Goal: Task Accomplishment & Management: Manage account settings

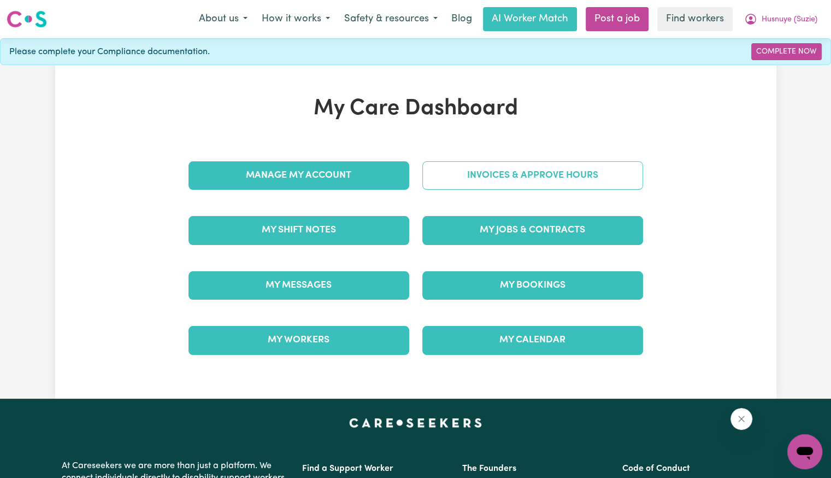
click at [456, 181] on link "Invoices & Approve Hours" at bounding box center [532, 175] width 221 height 28
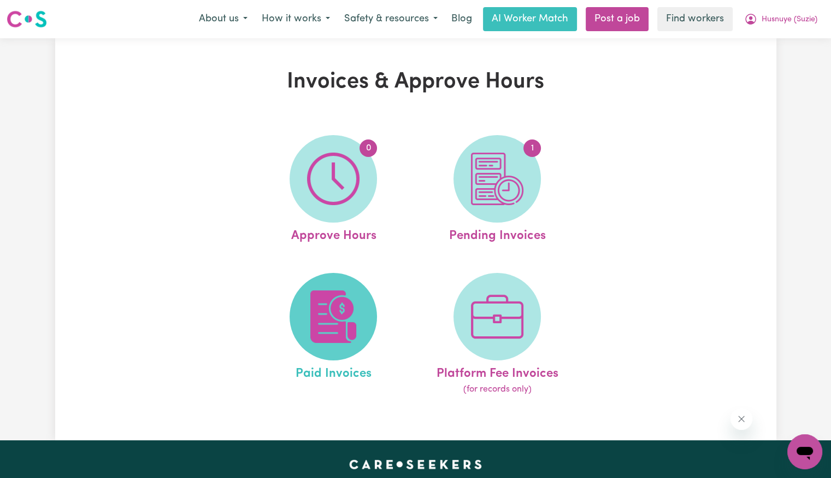
click at [363, 299] on span at bounding box center [333, 316] width 87 height 87
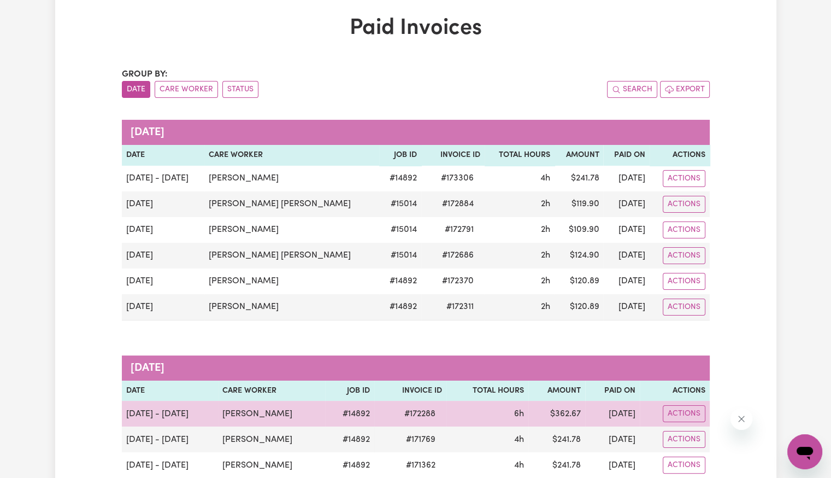
scroll to position [109, 0]
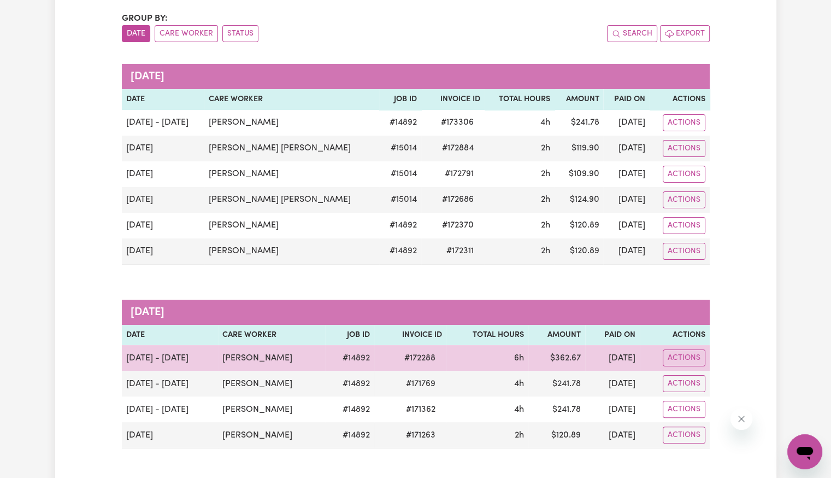
click at [400, 359] on span "# 172288" at bounding box center [420, 357] width 44 height 13
click at [402, 359] on span "# 172288" at bounding box center [420, 357] width 44 height 13
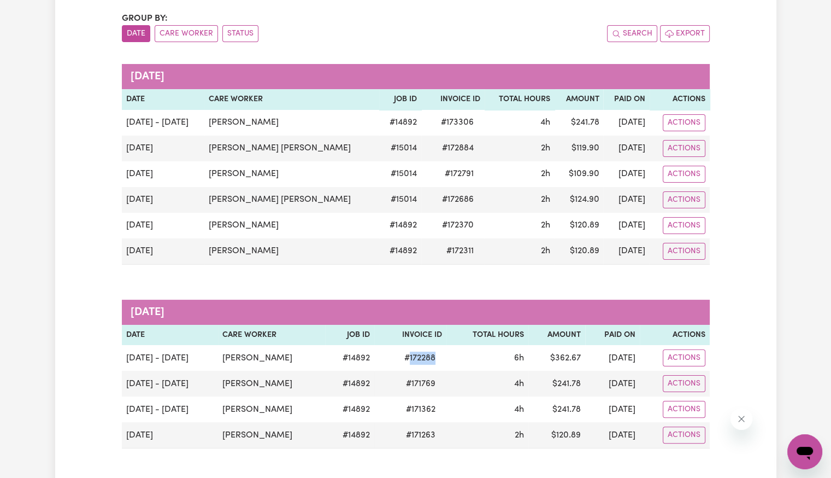
copy span "172288"
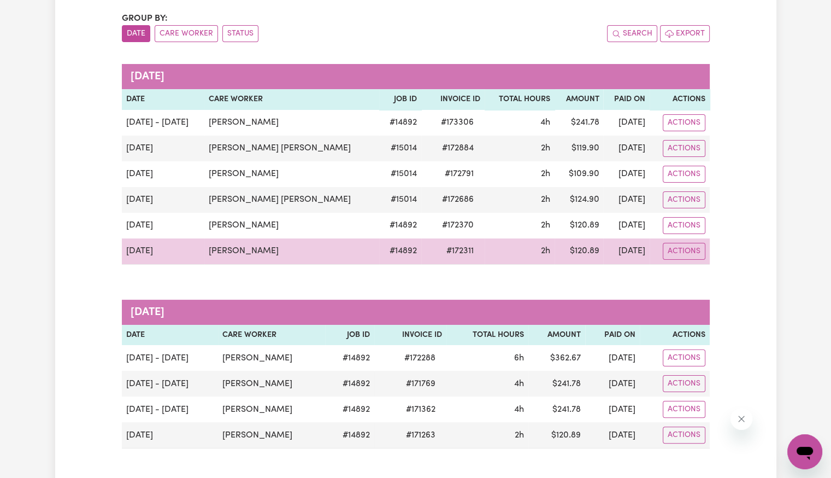
click at [440, 250] on span "# 172311" at bounding box center [460, 250] width 40 height 13
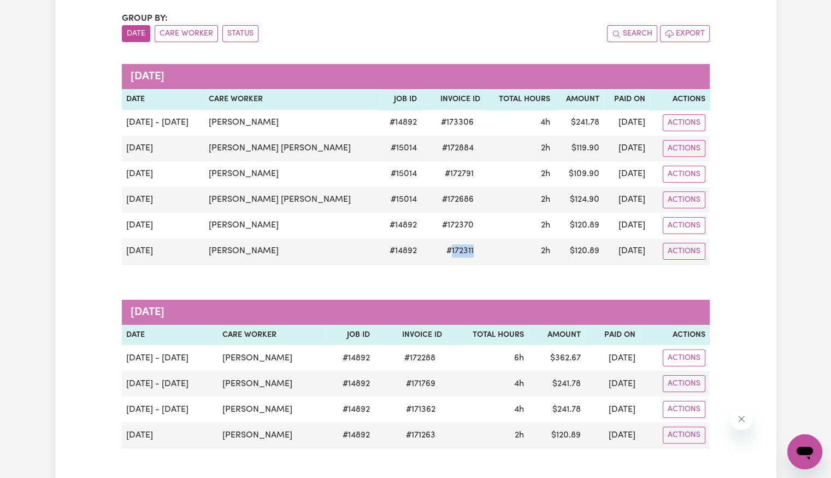
copy span "172311"
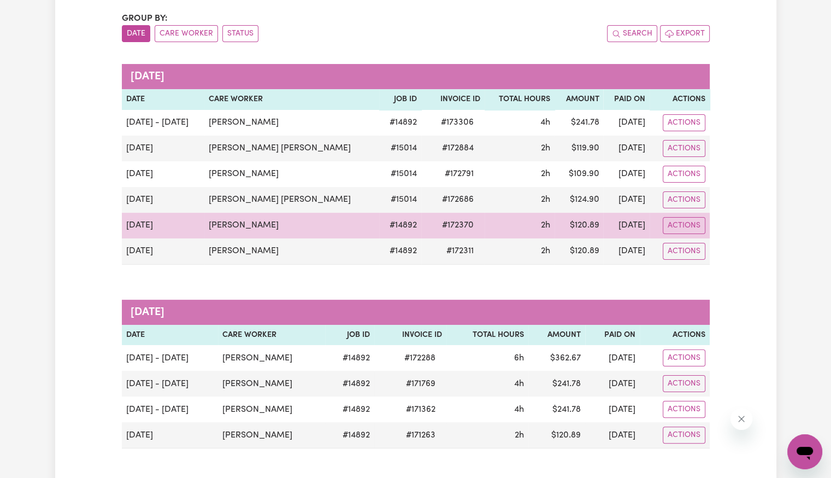
drag, startPoint x: 381, startPoint y: 238, endPoint x: 390, endPoint y: 235, distance: 9.2
click at [390, 235] on tbody "[DATE] - [DATE] [PERSON_NAME] # 14892 # 173306 4h $ 241.78 [DATE] Actions [DATE…" at bounding box center [416, 187] width 588 height 155
click at [435, 229] on span "# 172370" at bounding box center [457, 225] width 45 height 13
click at [435, 226] on span "# 172370" at bounding box center [457, 225] width 45 height 13
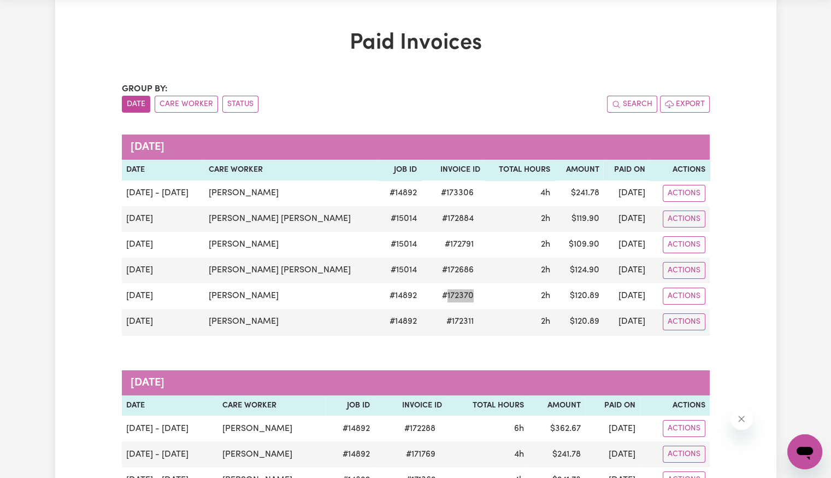
scroll to position [0, 0]
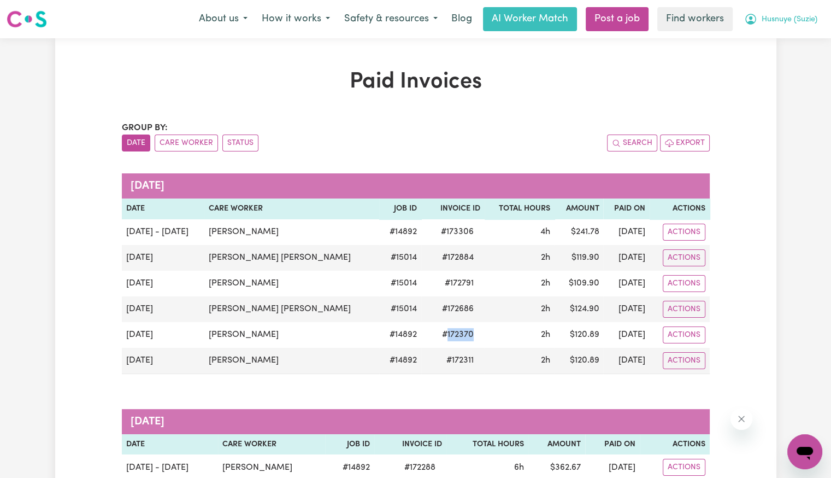
click at [771, 22] on span "Husnuye (Suzie)" at bounding box center [790, 20] width 56 height 12
click at [756, 64] on link "Logout" at bounding box center [781, 62] width 86 height 21
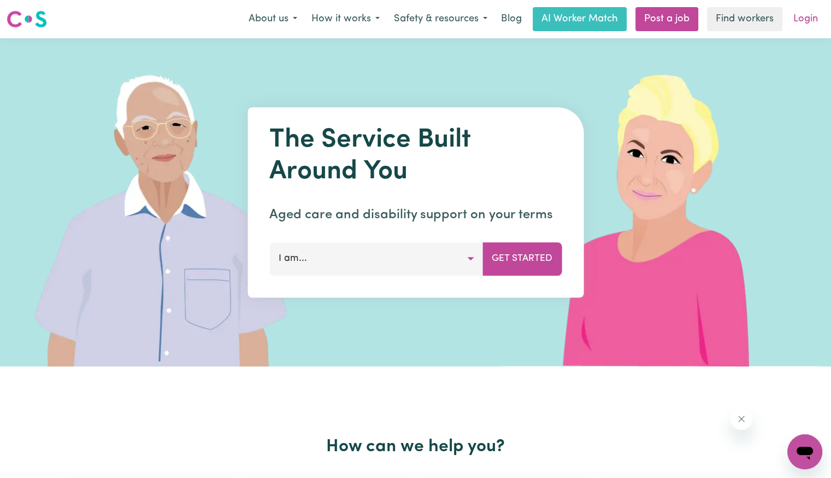
click at [816, 21] on link "Login" at bounding box center [806, 19] width 38 height 24
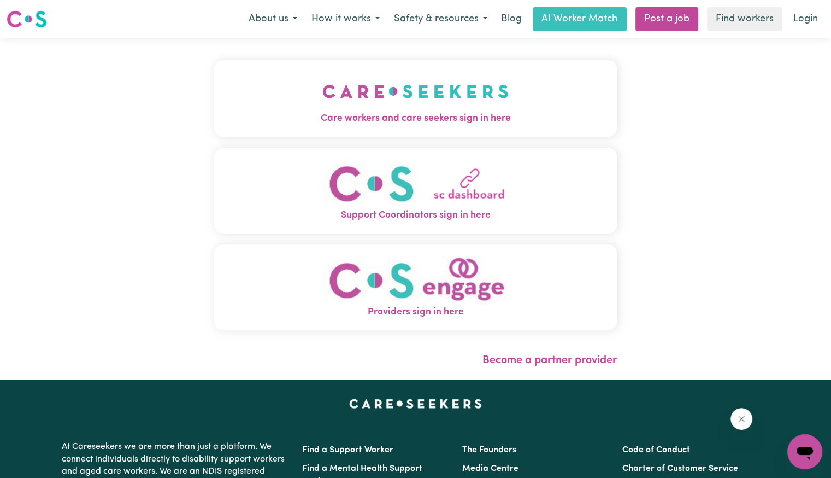
click at [325, 92] on img "Care workers and care seekers sign in here" at bounding box center [415, 91] width 186 height 40
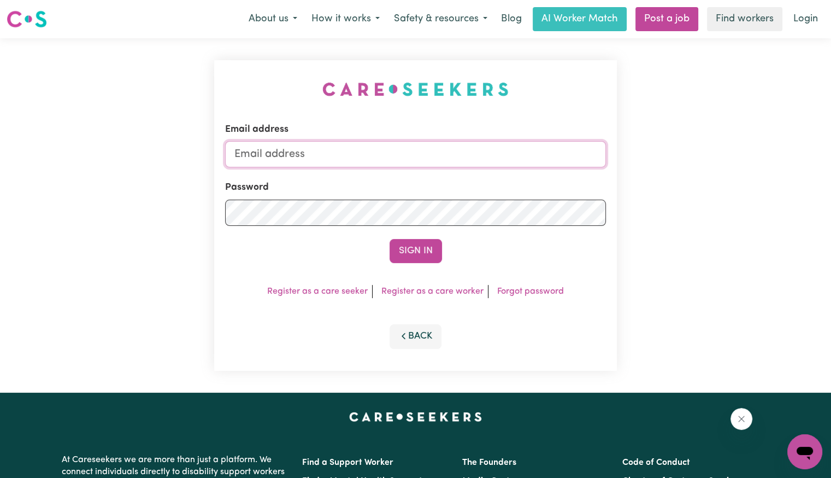
click at [366, 158] on input "Email address" at bounding box center [415, 154] width 381 height 26
drag, startPoint x: 293, startPoint y: 152, endPoint x: 459, endPoint y: 145, distance: 166.8
click at [459, 145] on input "[EMAIL_ADDRESS][PERSON_NAME][PERSON_NAME][DOMAIN_NAME]" at bounding box center [415, 154] width 381 height 26
paste input "[PERSON_NAME]"
type input "[EMAIL_ADDRESS][DOMAIN_NAME]"
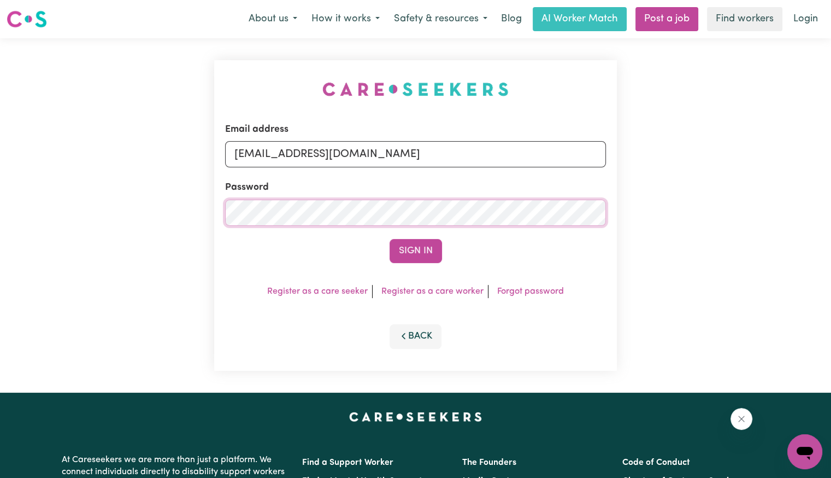
click at [390, 239] on button "Sign In" at bounding box center [416, 251] width 52 height 24
